Goal: Task Accomplishment & Management: Use online tool/utility

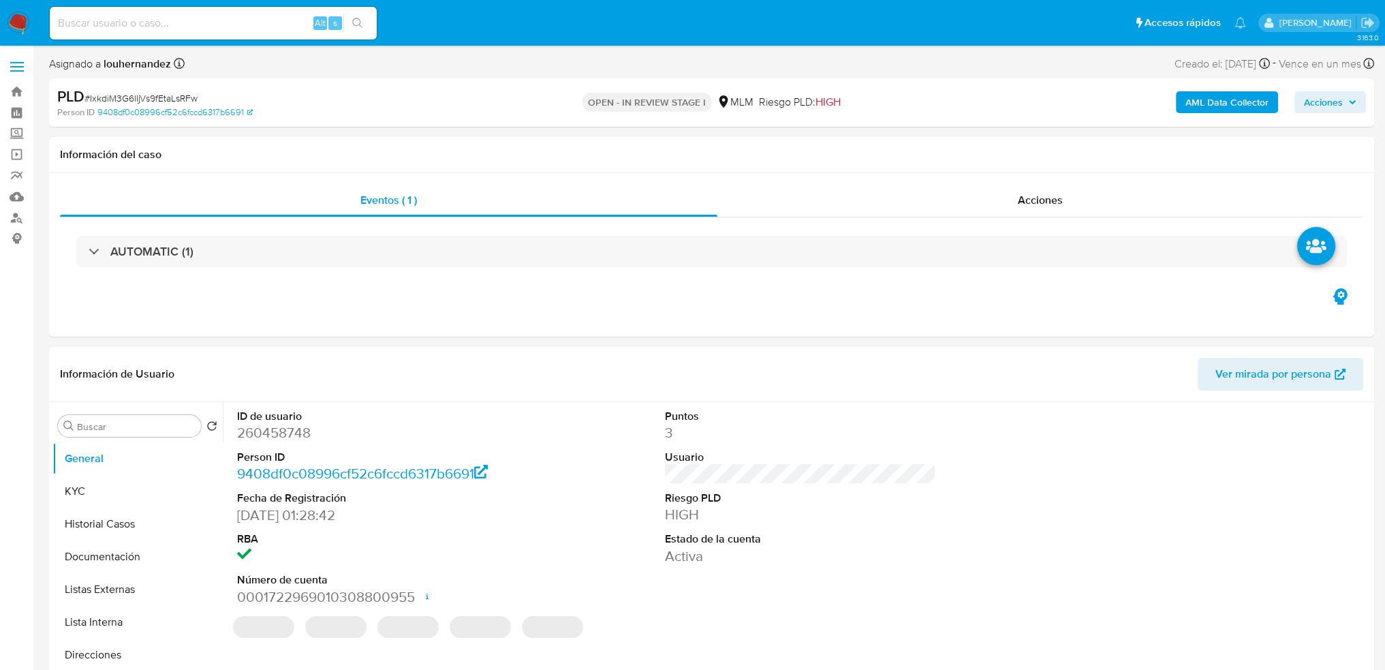
select select "10"
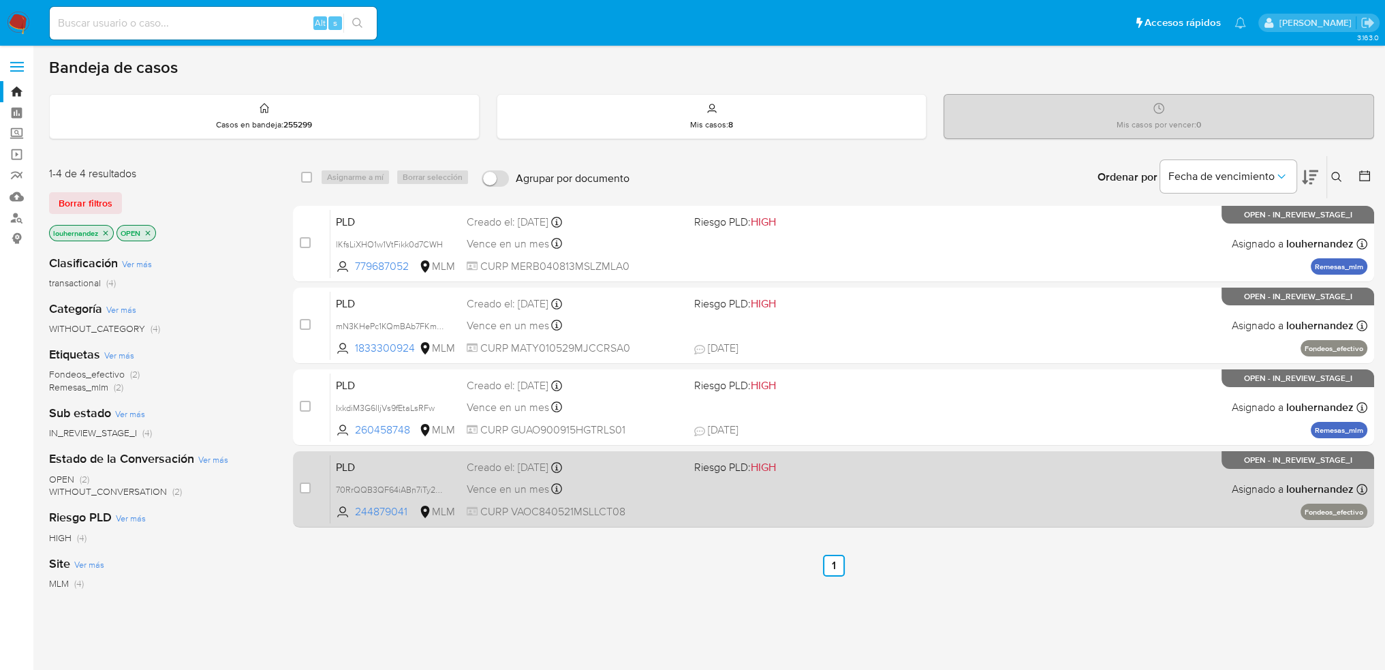
click at [643, 499] on div "PLD 70RrQQB3QF64iABn7iTy2oOT 244879041 MLM Riesgo PLD: HIGH Creado el: 12/09/20…" at bounding box center [848, 488] width 1037 height 69
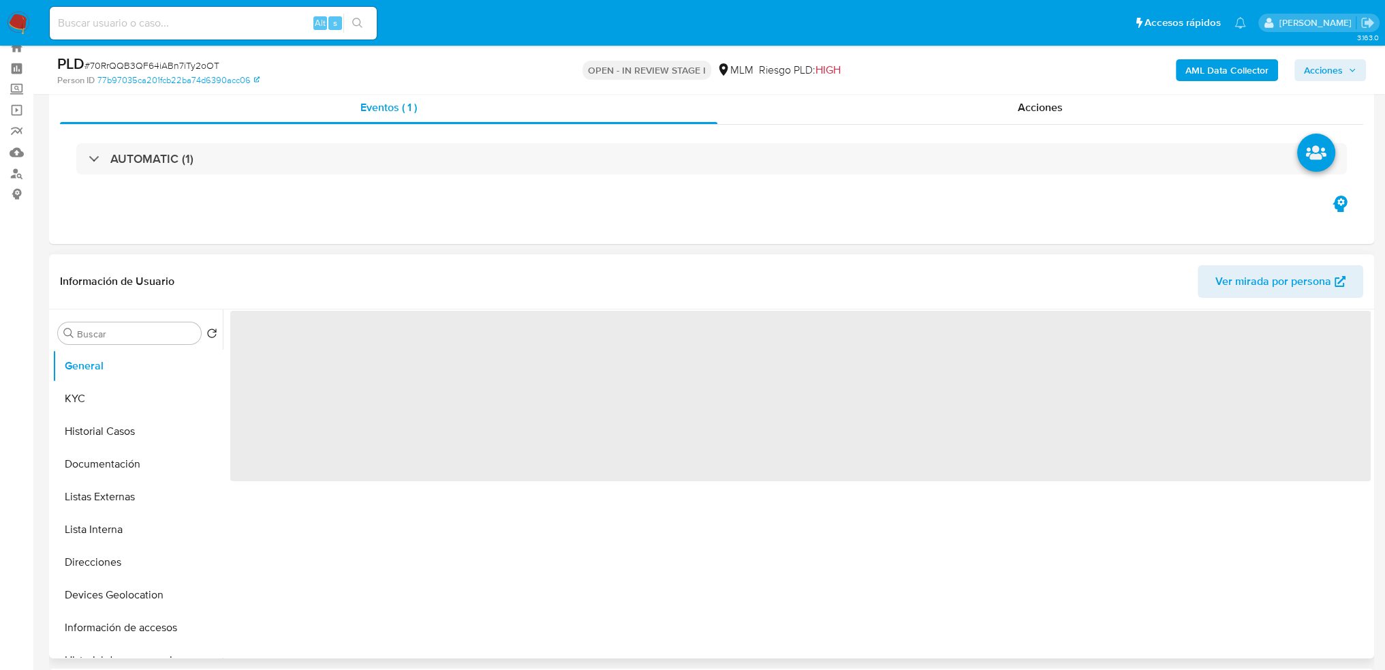
scroll to position [136, 0]
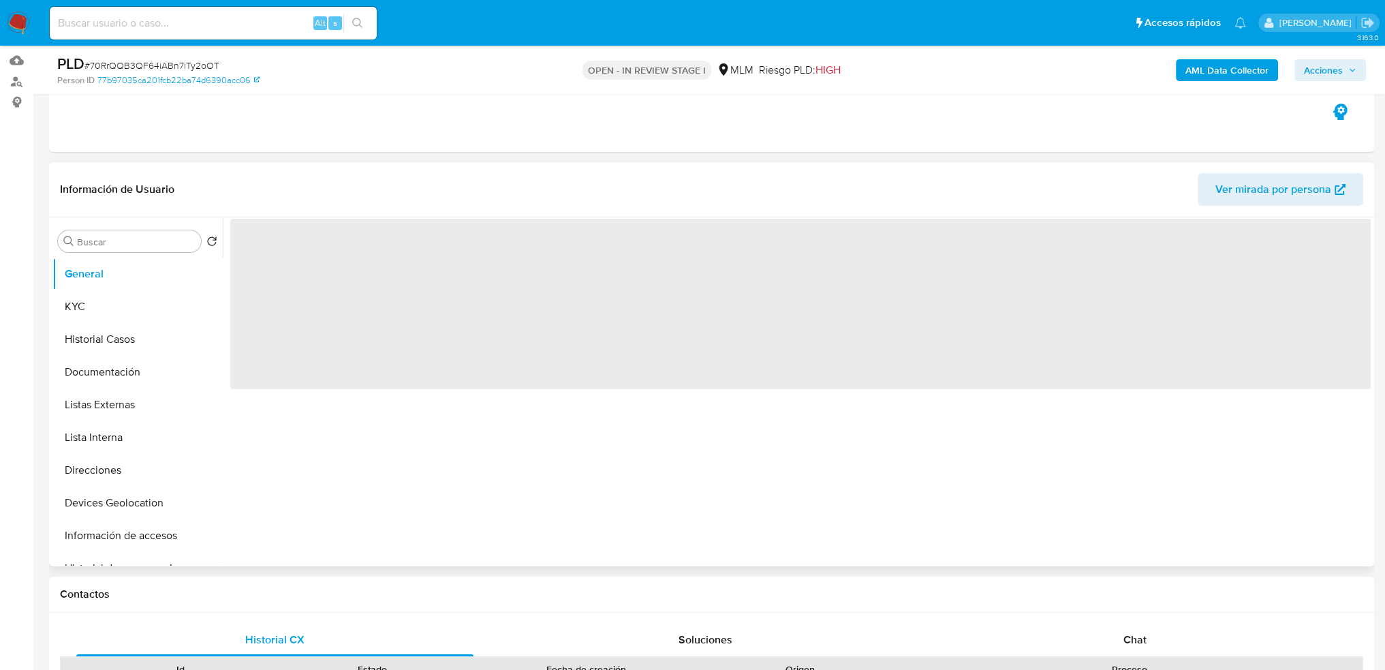
select select "10"
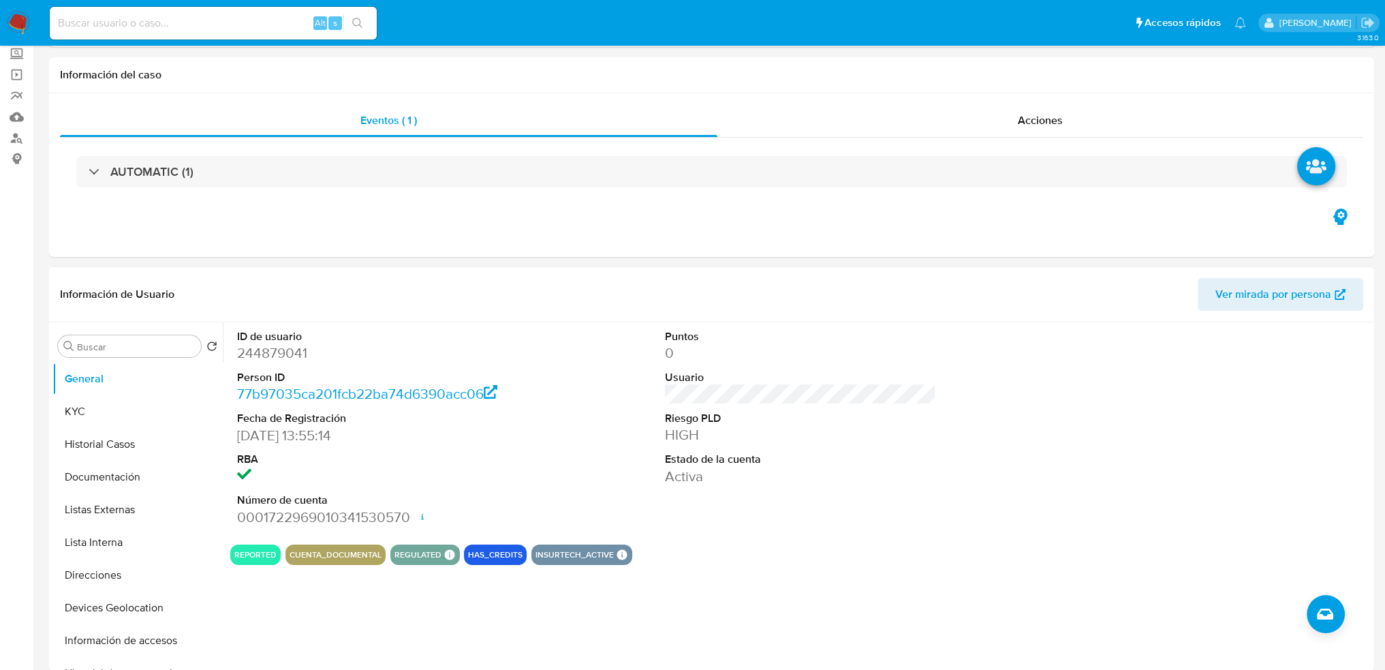
scroll to position [0, 0]
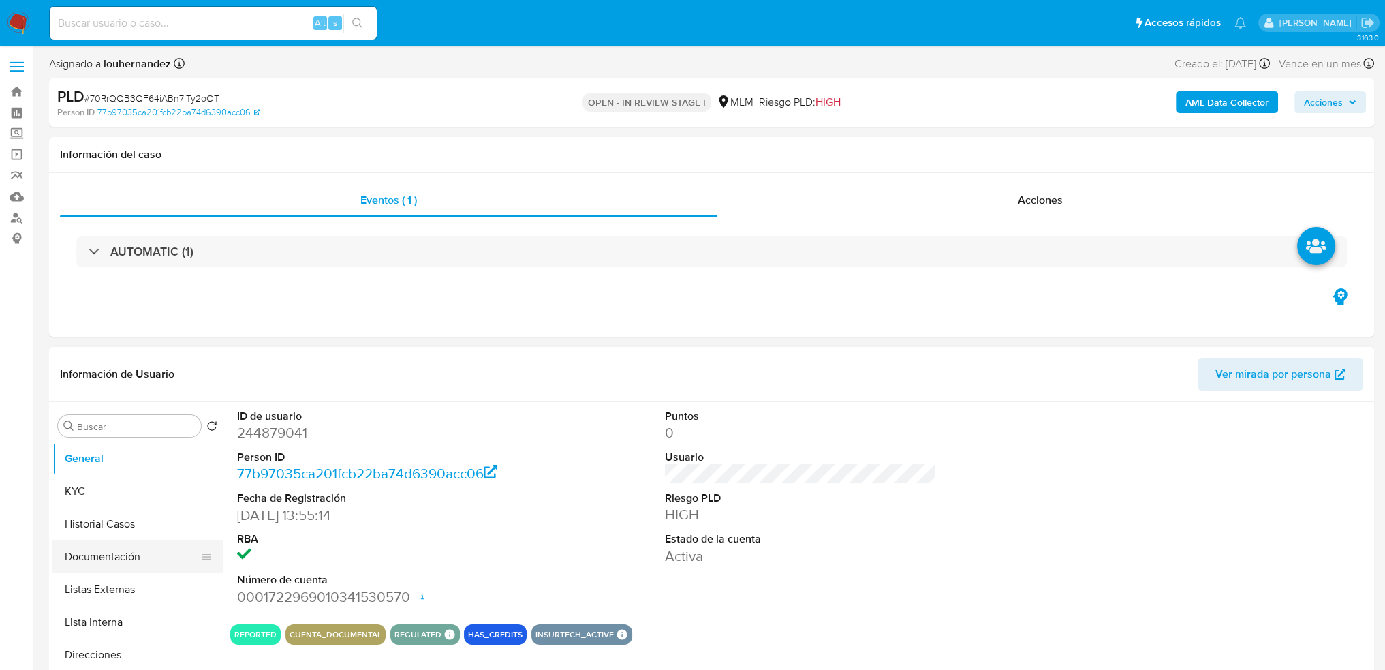
click at [115, 558] on button "Documentación" at bounding box center [131, 556] width 159 height 33
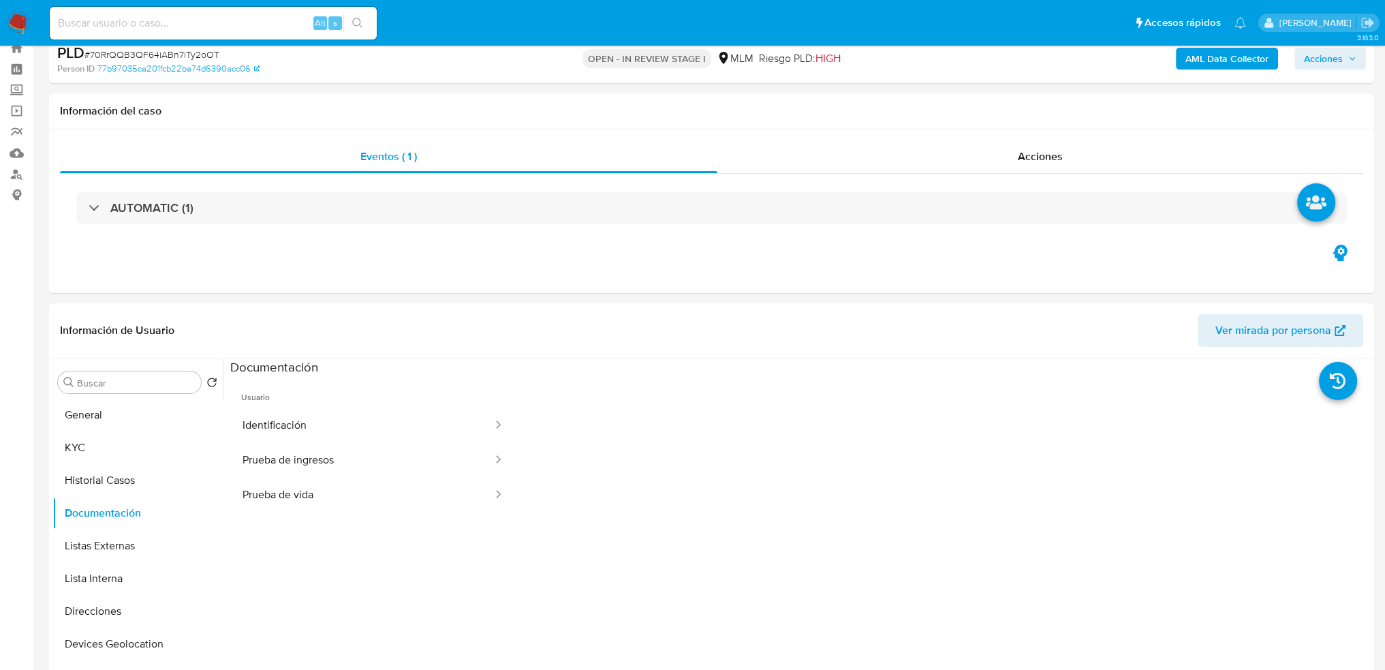
scroll to position [68, 0]
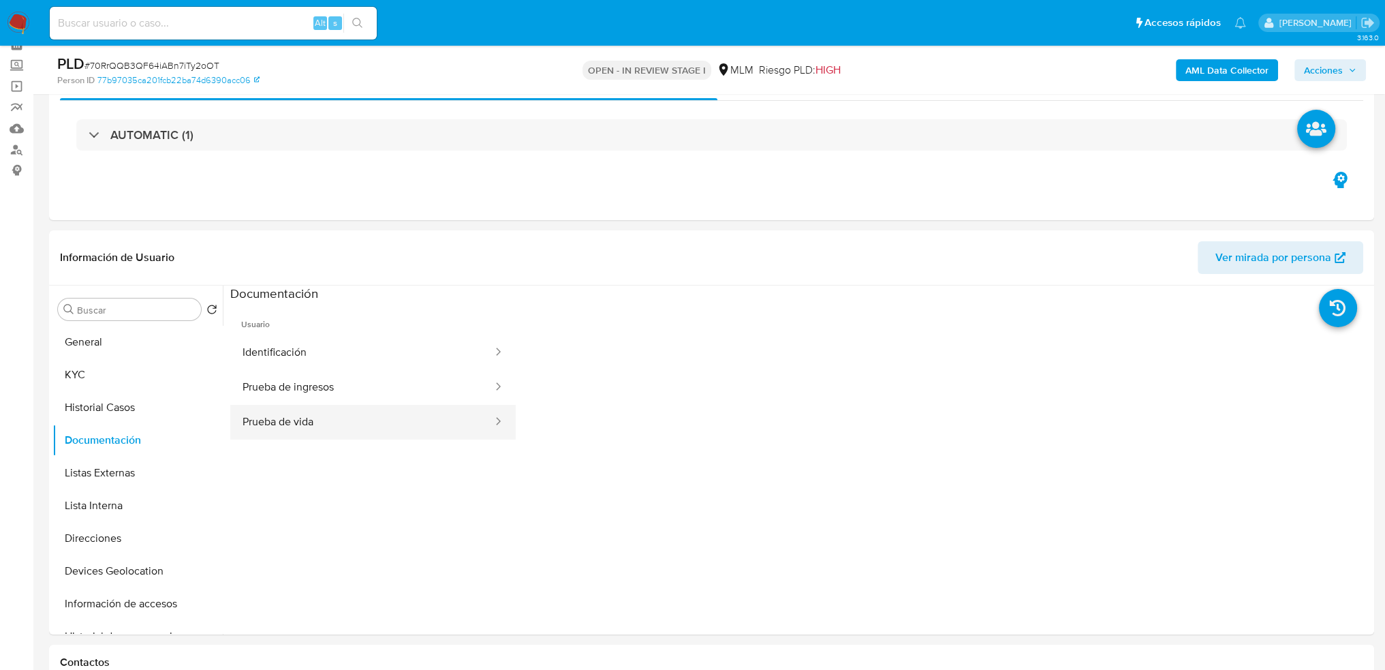
click at [313, 416] on button "Prueba de vida" at bounding box center [362, 422] width 264 height 35
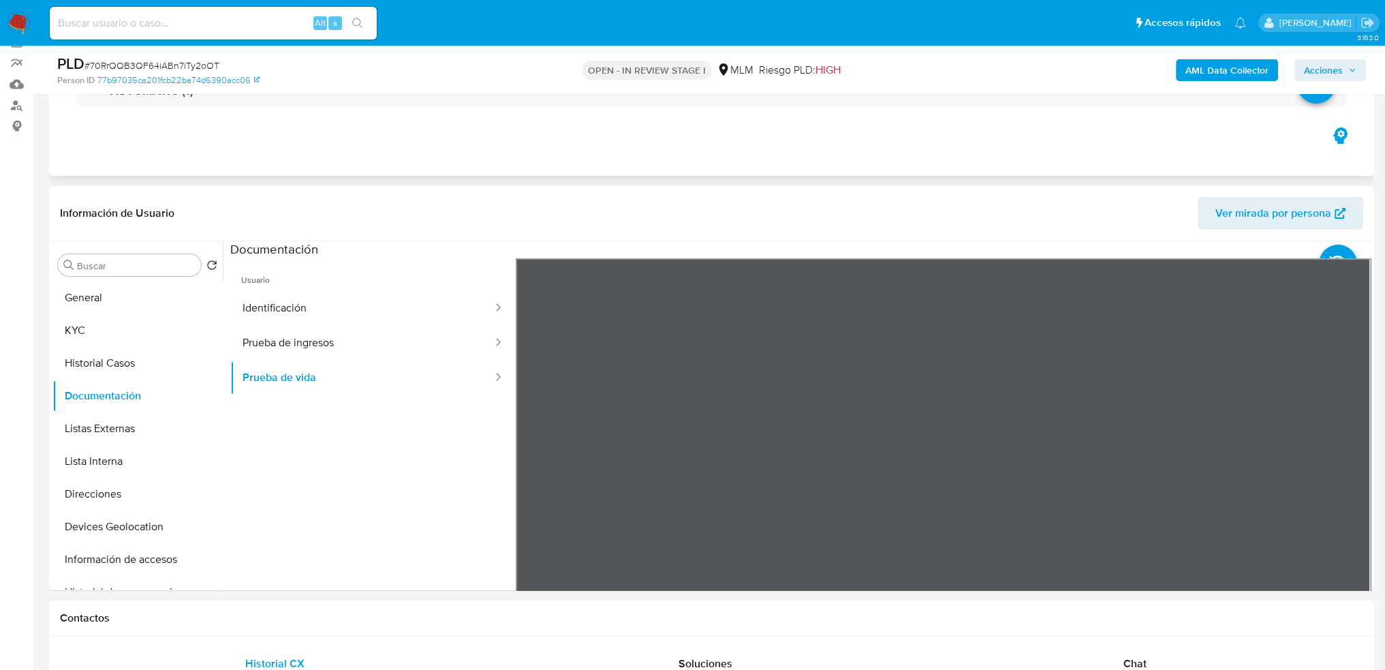
scroll to position [136, 0]
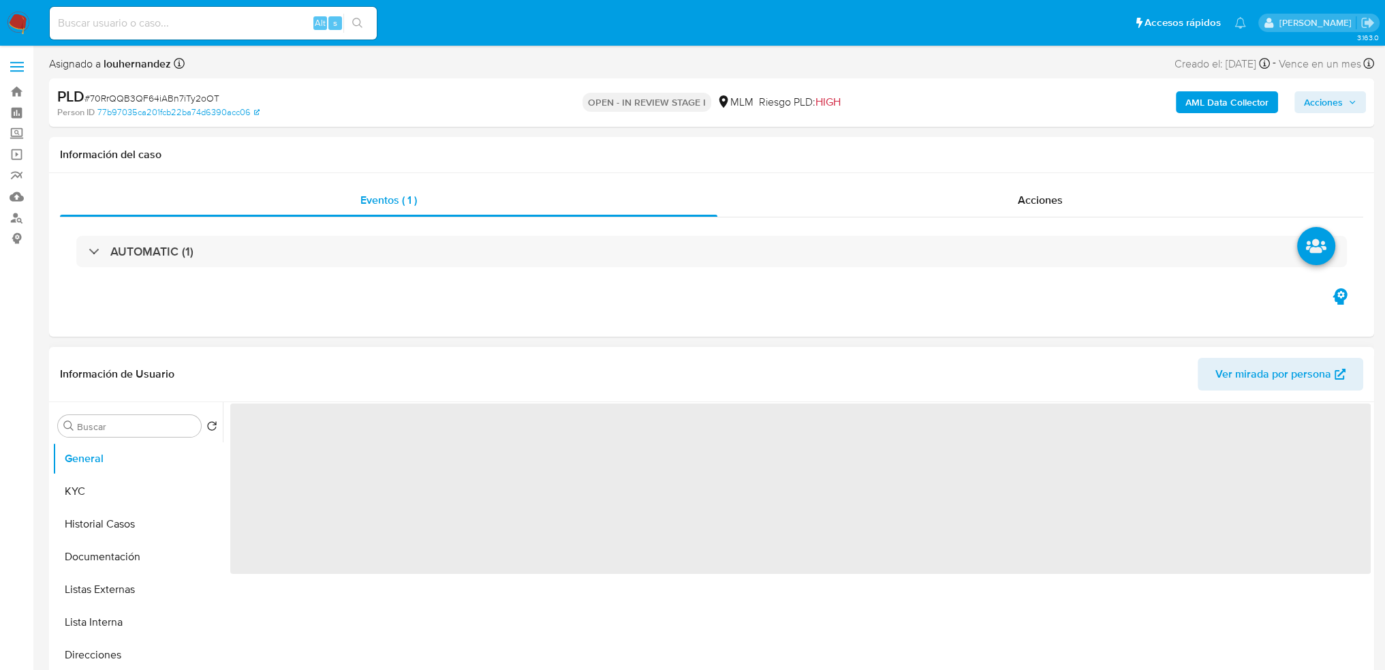
select select "10"
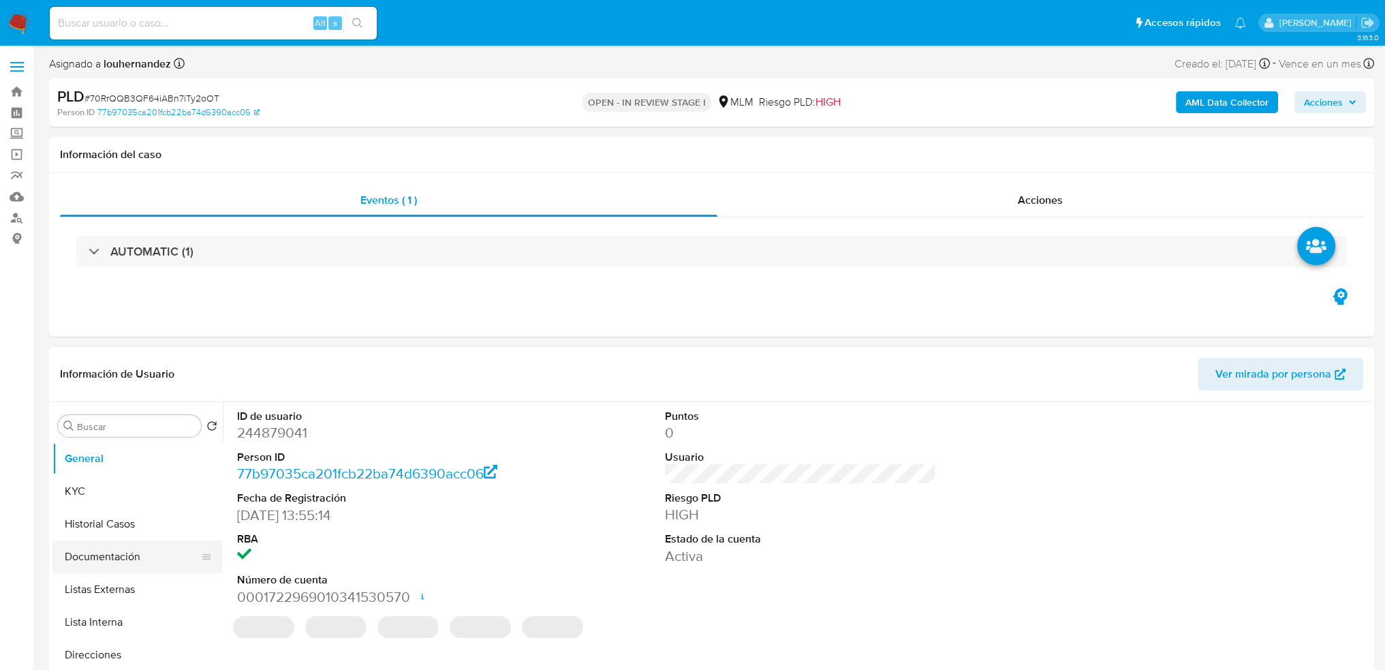
click at [128, 556] on button "Documentación" at bounding box center [131, 556] width 159 height 33
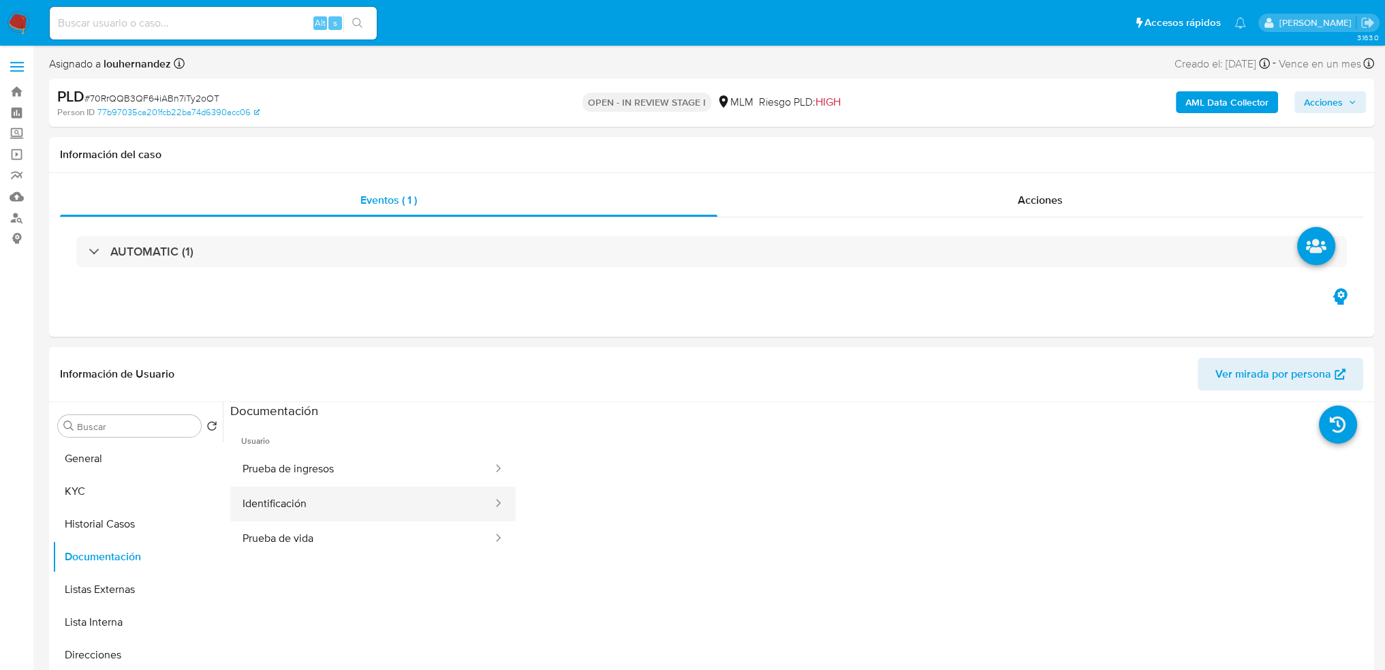
scroll to position [68, 0]
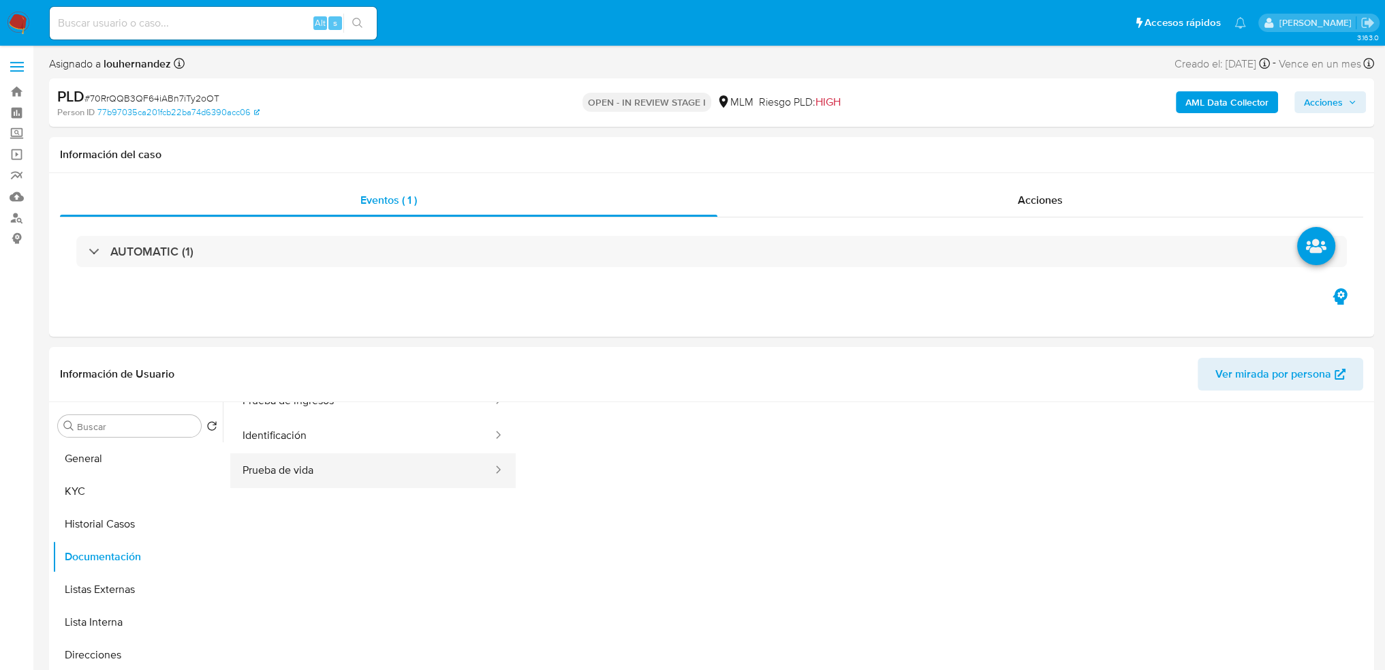
click at [341, 473] on button "Prueba de vida" at bounding box center [362, 470] width 264 height 35
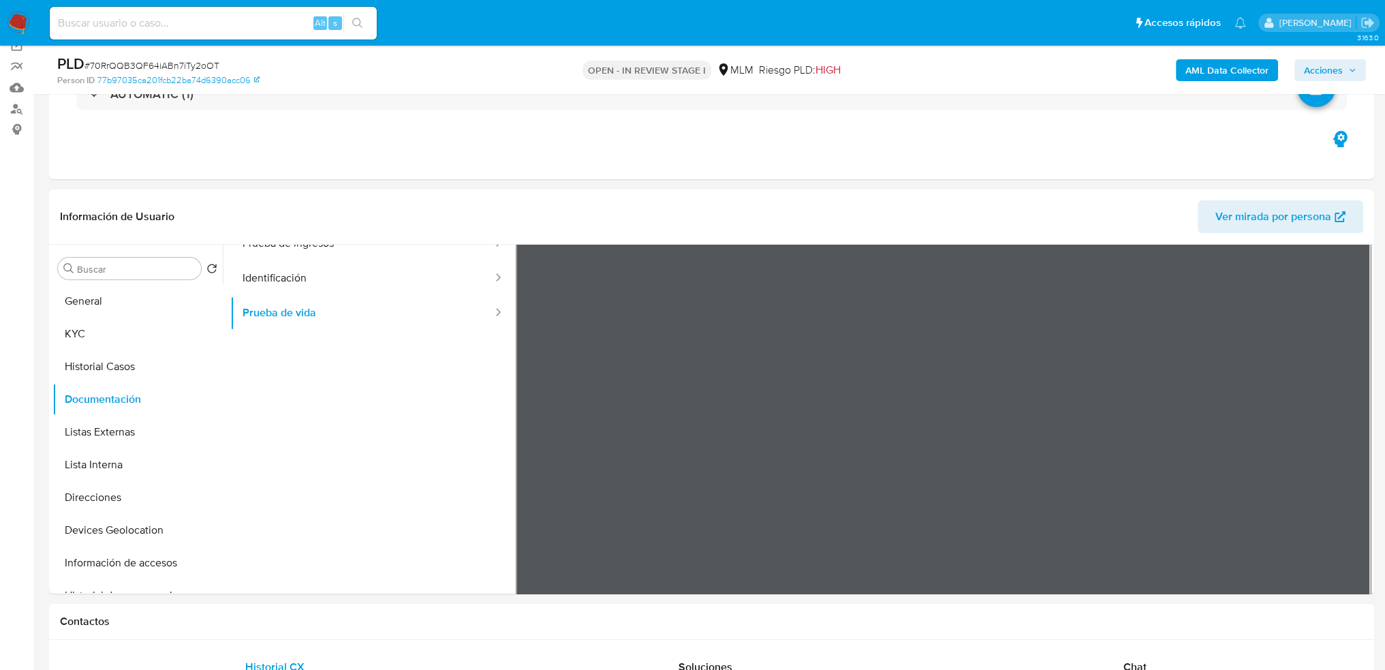
scroll to position [136, 0]
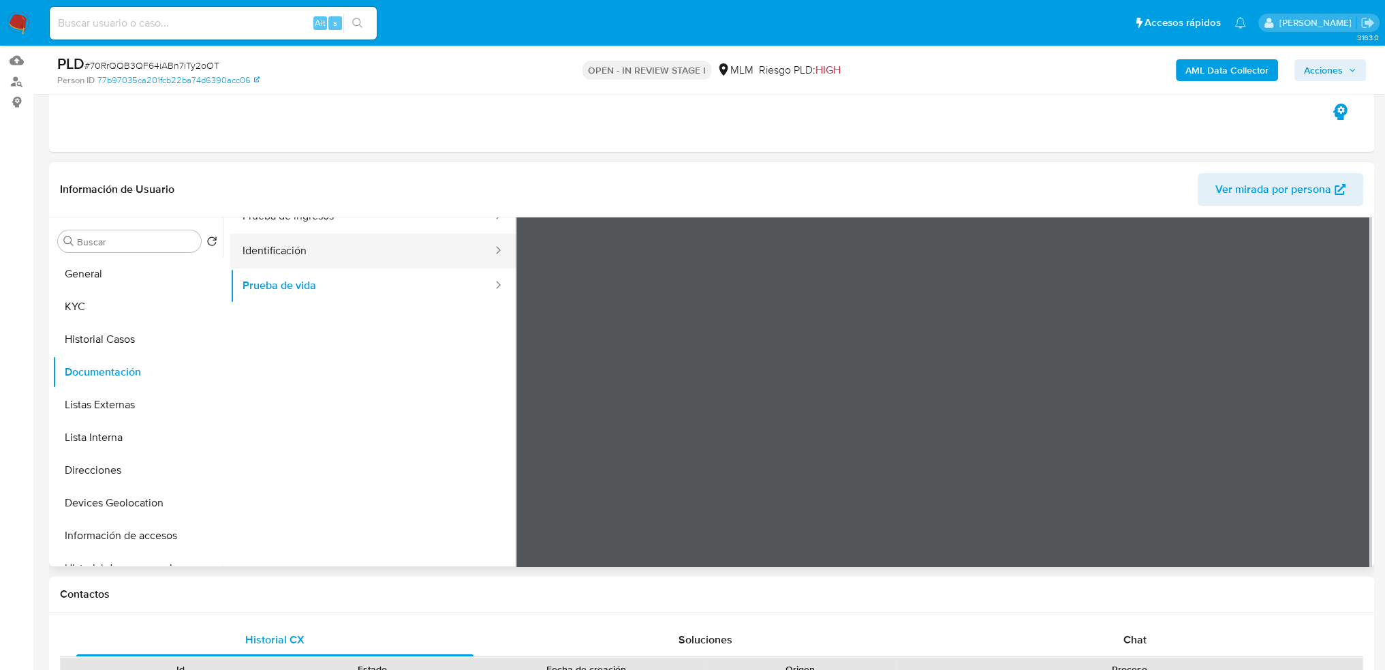
click at [301, 251] on button "Identificación" at bounding box center [362, 251] width 264 height 35
click at [306, 290] on button "Prueba de vida" at bounding box center [362, 285] width 264 height 35
click at [307, 252] on button "Identificación" at bounding box center [362, 251] width 264 height 35
click at [313, 270] on button "Prueba de vida" at bounding box center [362, 285] width 264 height 35
click at [373, 256] on button "Identificación" at bounding box center [362, 251] width 264 height 35
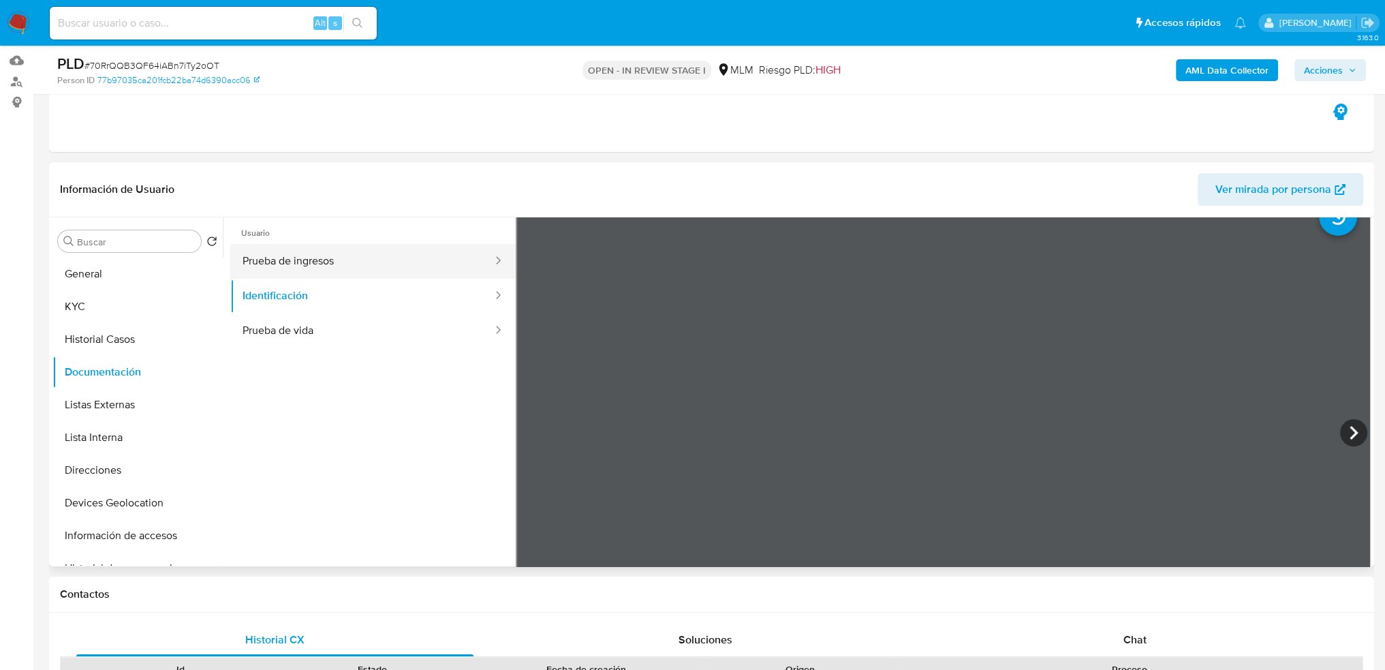
scroll to position [0, 0]
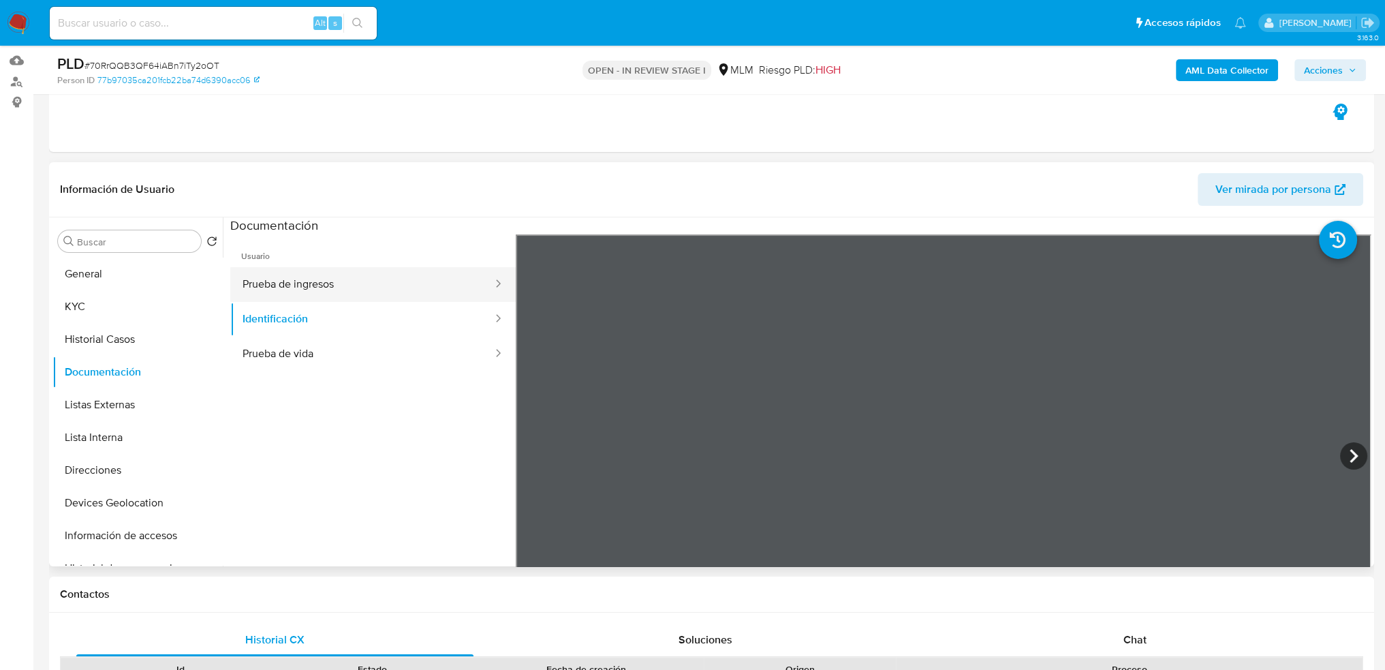
click at [333, 290] on button "Prueba de ingresos" at bounding box center [362, 284] width 264 height 35
click at [306, 352] on button "Prueba de vida" at bounding box center [362, 354] width 264 height 35
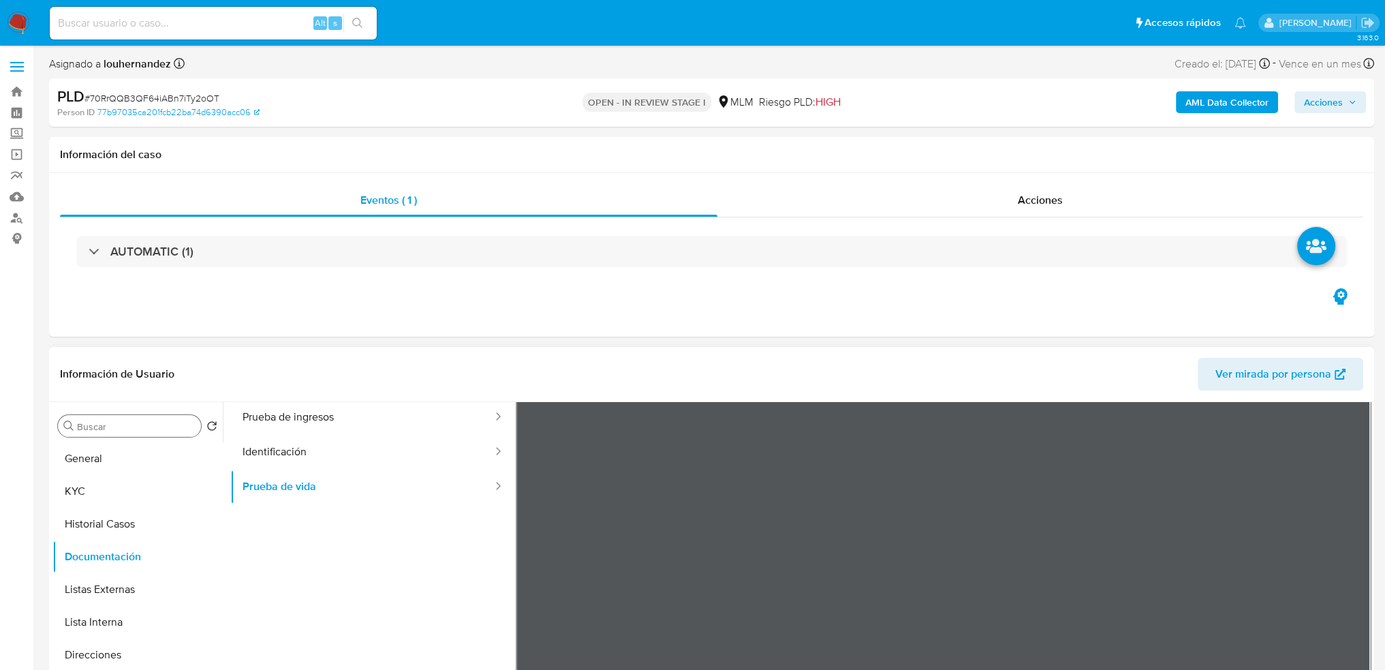
scroll to position [114, 0]
click at [117, 528] on button "Historial Casos" at bounding box center [131, 523] width 159 height 33
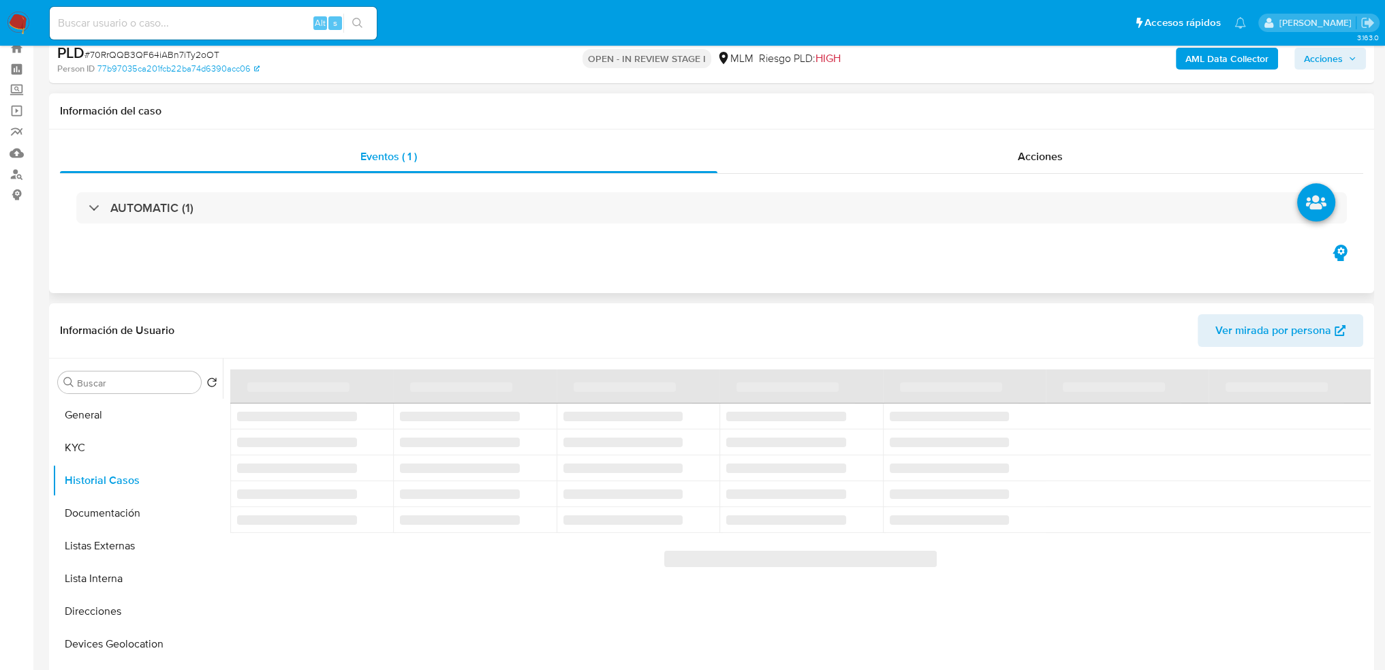
scroll to position [68, 0]
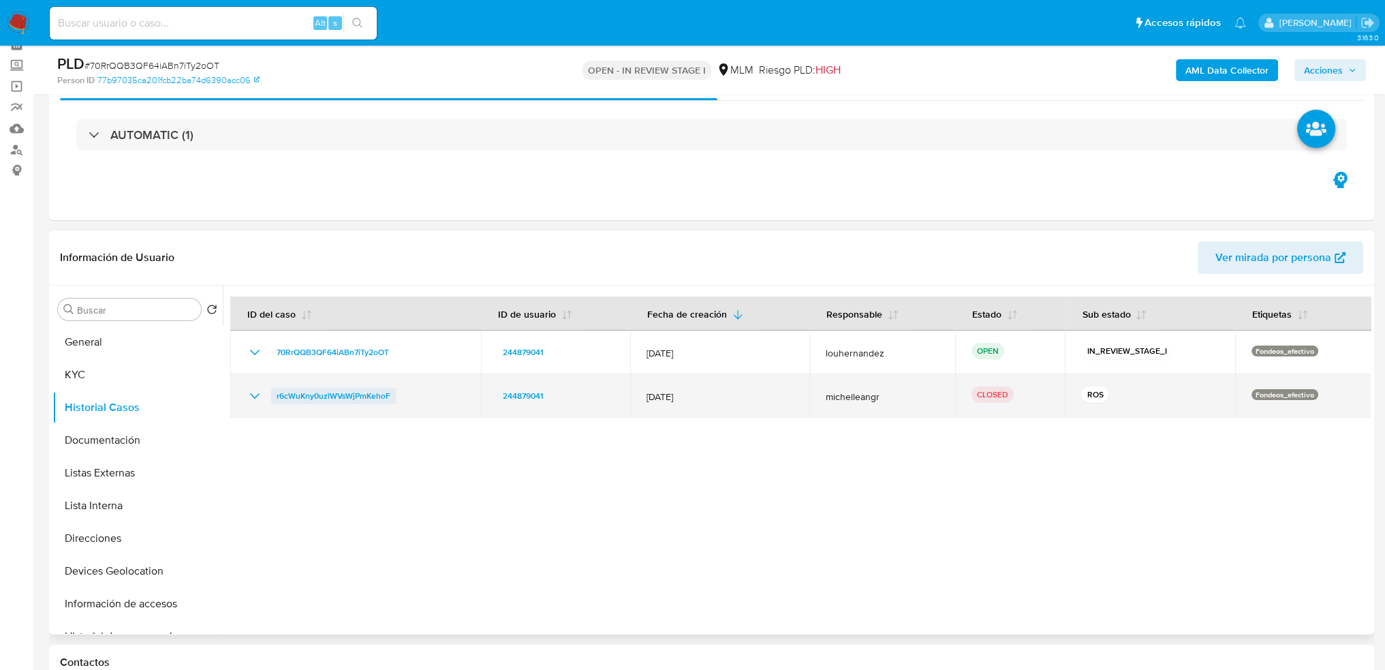
click at [327, 395] on span "r6cWuKny0uzlWVsWjPmKehoF" at bounding box center [334, 396] width 114 height 16
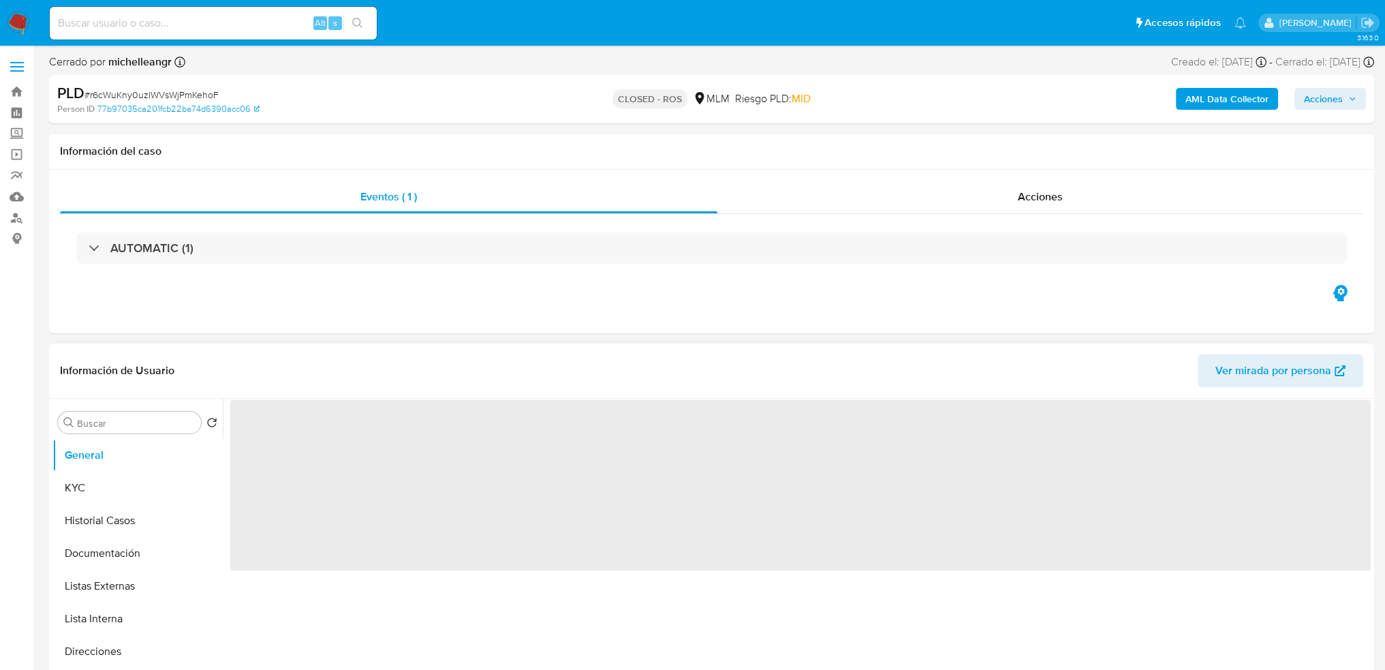
select select "10"
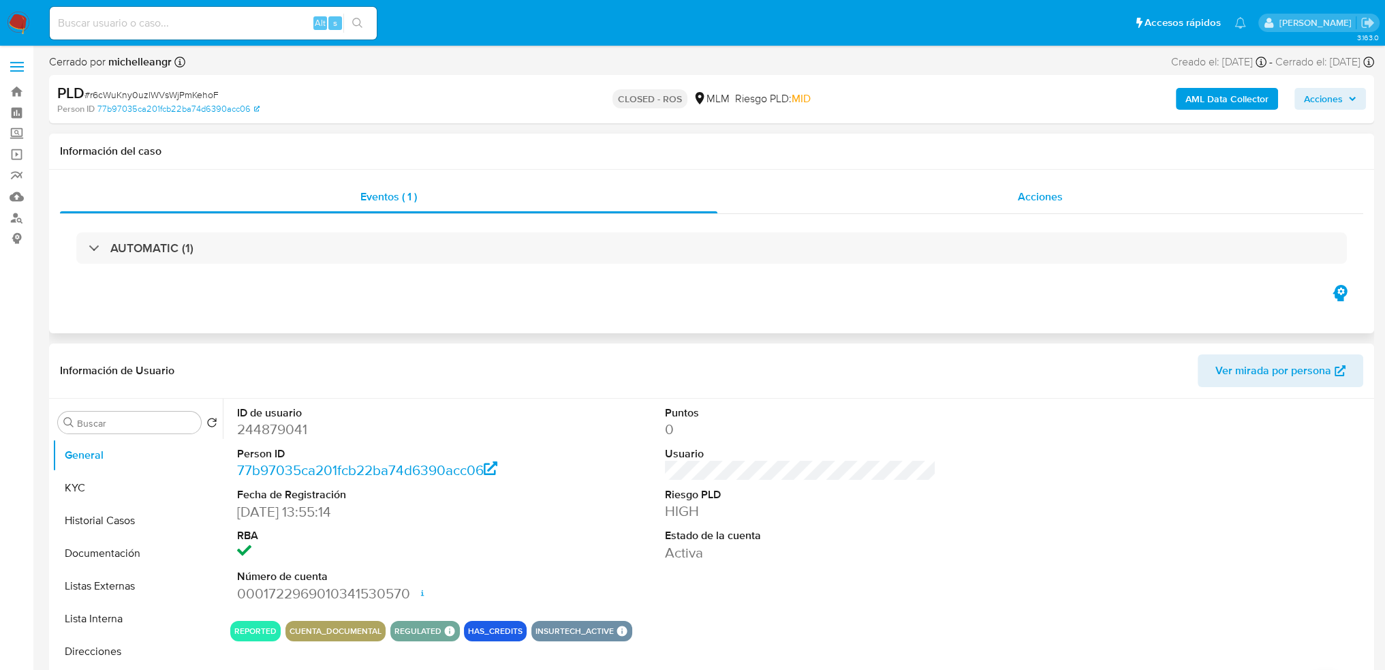
click at [1055, 195] on span "Acciones" at bounding box center [1040, 197] width 45 height 16
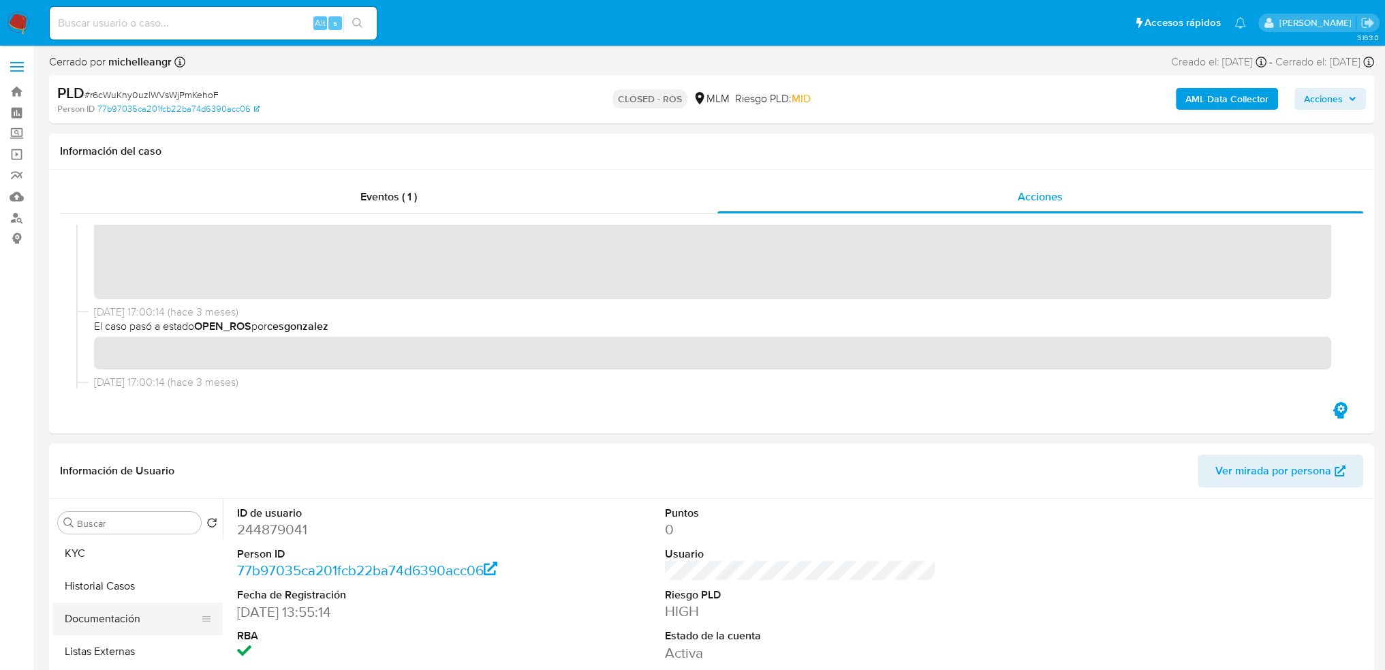
scroll to position [68, 0]
click at [140, 557] on button "Historial Casos" at bounding box center [131, 552] width 159 height 33
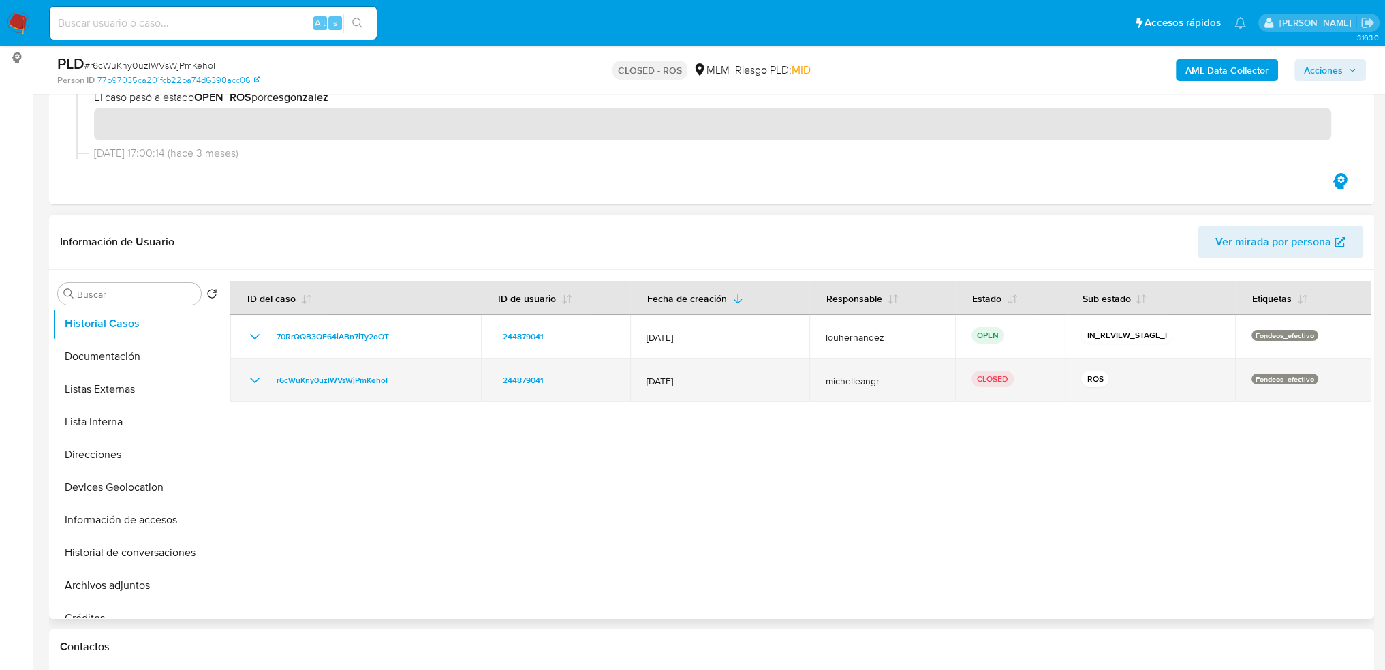
scroll to position [204, 0]
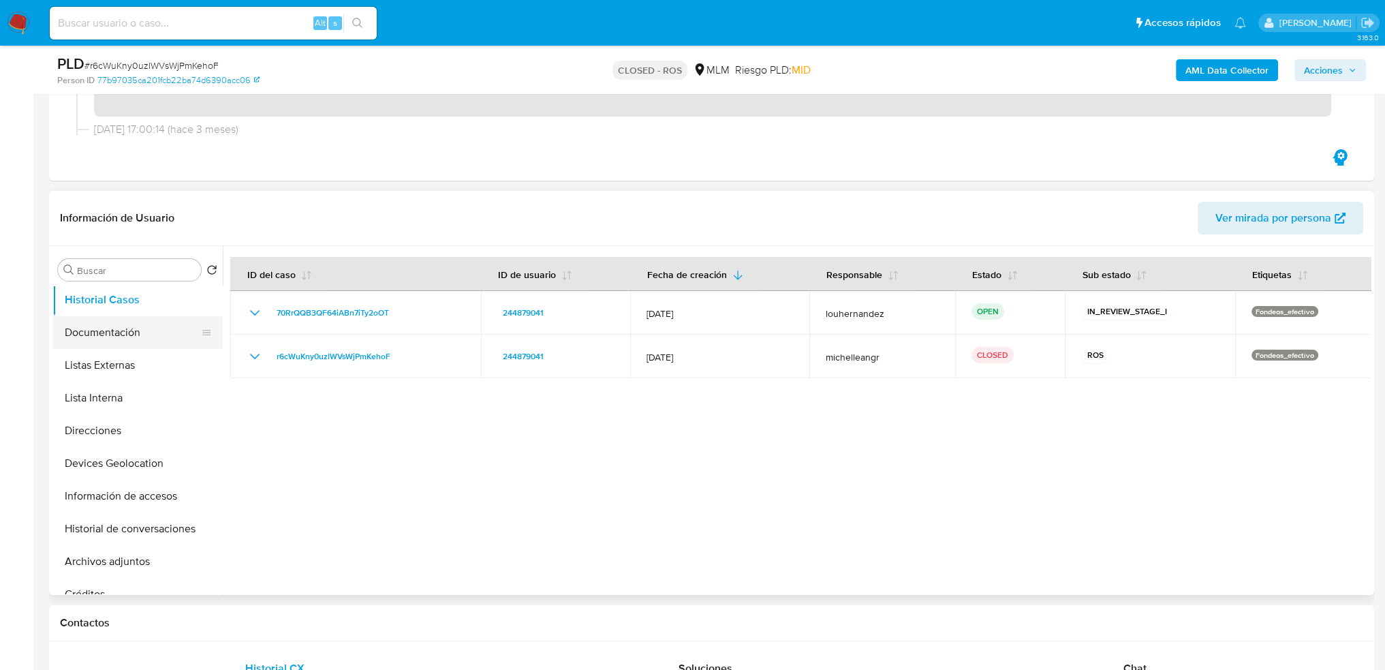
click at [124, 326] on button "Documentación" at bounding box center [131, 332] width 159 height 33
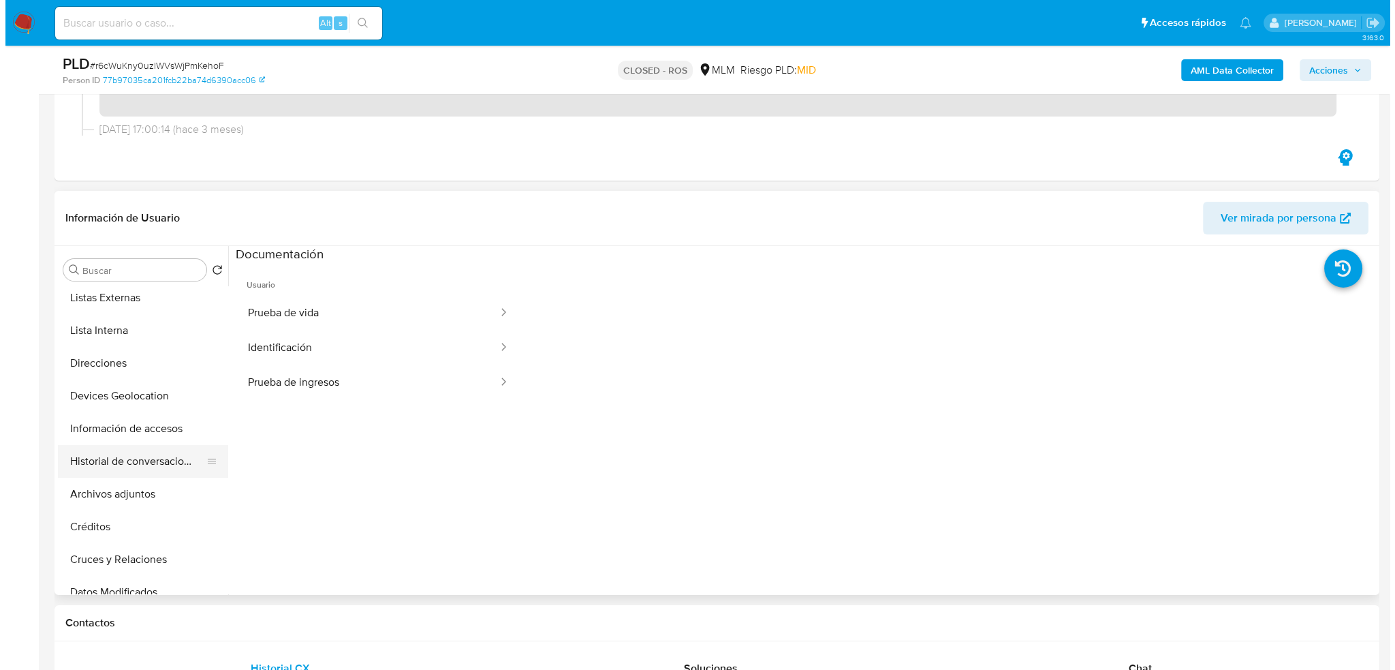
scroll to position [136, 0]
click at [151, 462] on button "Historial de conversaciones" at bounding box center [131, 460] width 159 height 33
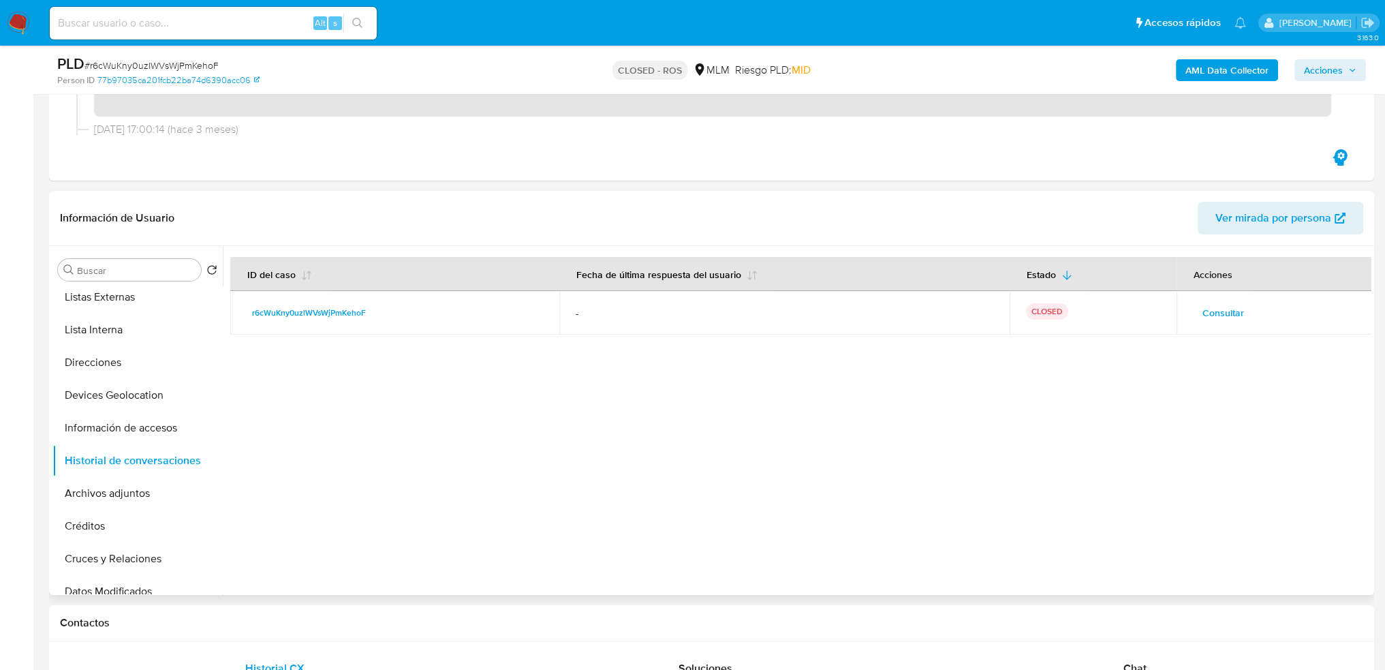
click at [1219, 309] on span "Consultar" at bounding box center [1223, 312] width 42 height 19
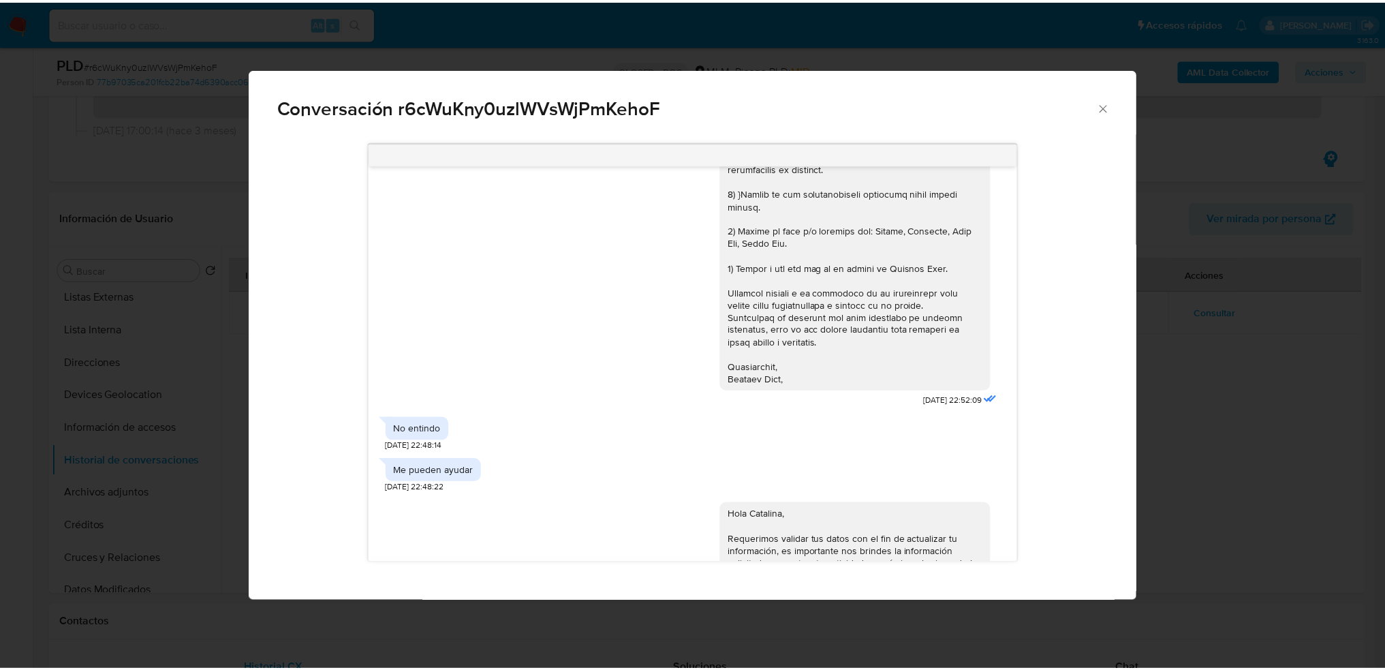
scroll to position [341, 0]
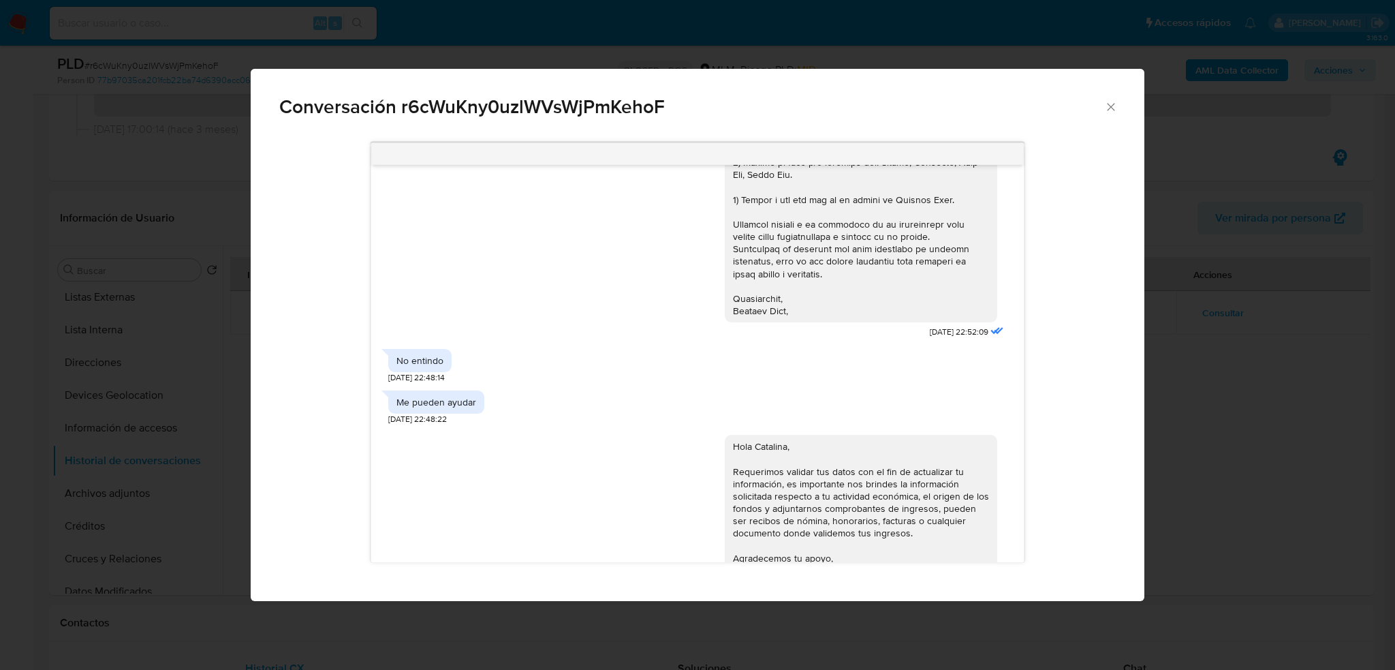
click at [1112, 106] on icon "Cerrar" at bounding box center [1110, 106] width 7 height 7
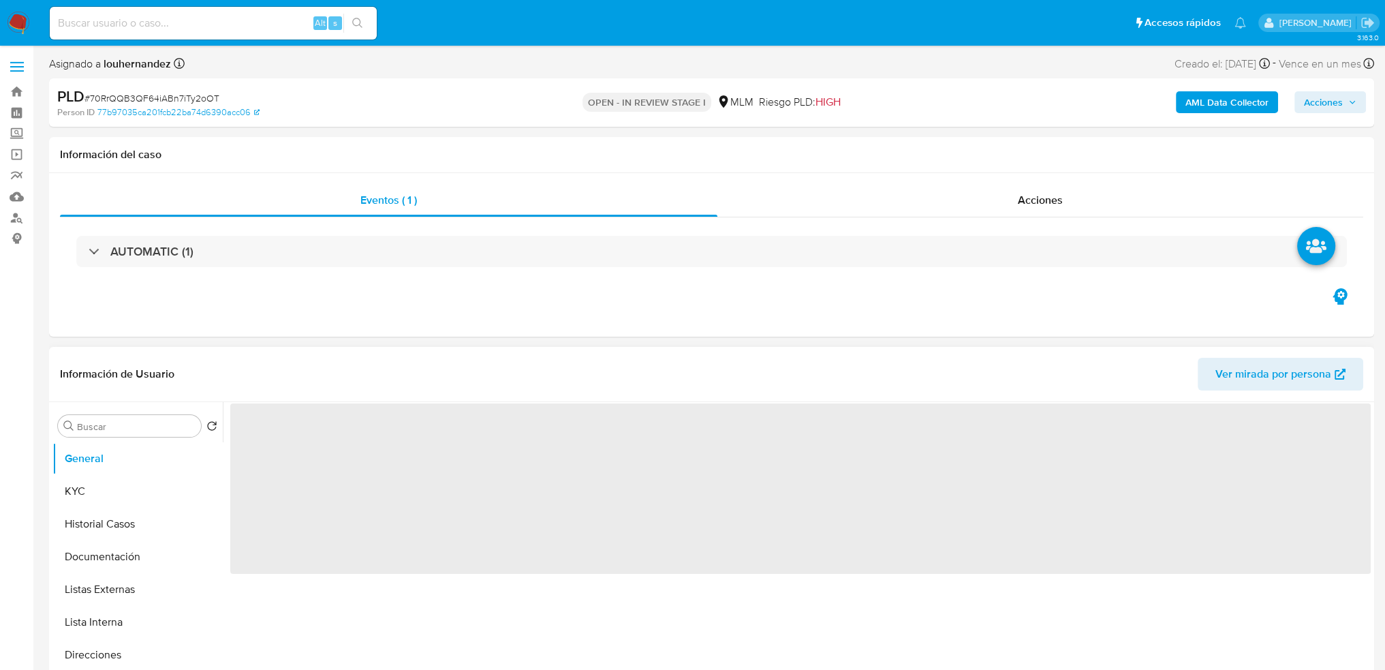
select select "10"
